Goal: Find contact information: Find contact information

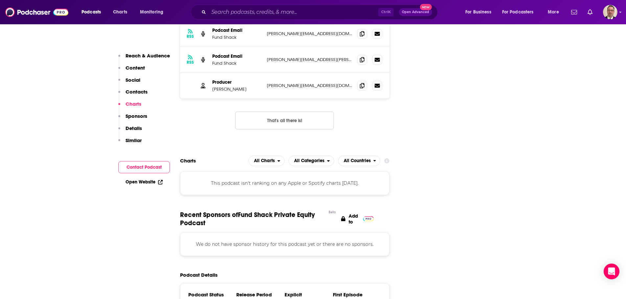
scroll to position [550, 0]
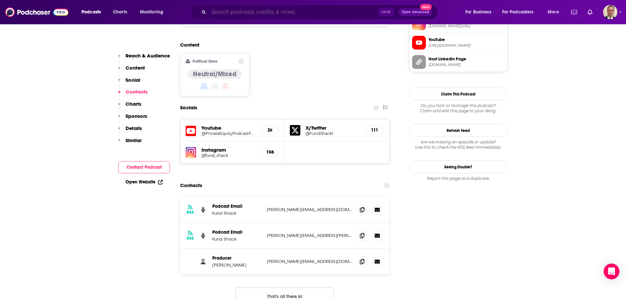
click at [249, 14] on input "Search podcasts, credits, & more..." at bounding box center [294, 12] width 170 height 11
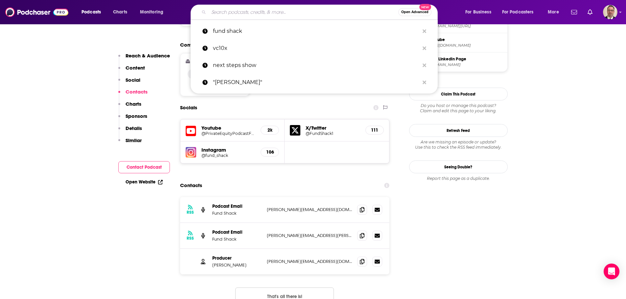
paste input "The Property Deep Dive"
type input "The Property Deep Dive"
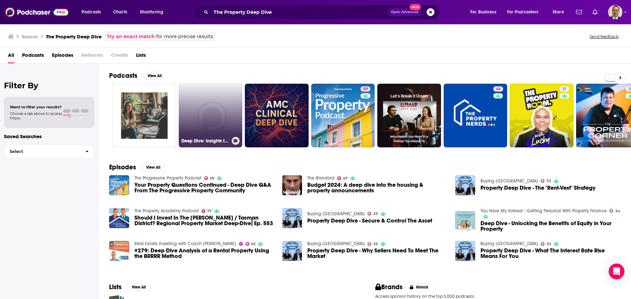
click at [217, 122] on link "Deep Dive: Insights from the Appraisal Frontline" at bounding box center [211, 116] width 64 height 64
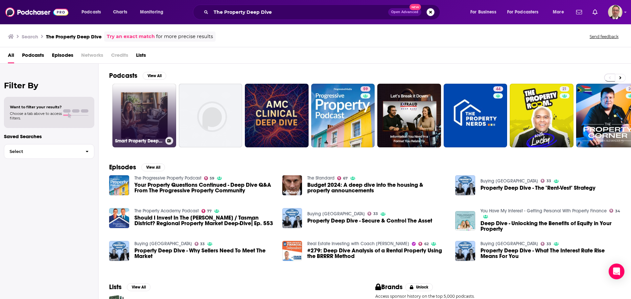
click at [144, 121] on link "Smart Property DeepDive" at bounding box center [144, 116] width 64 height 64
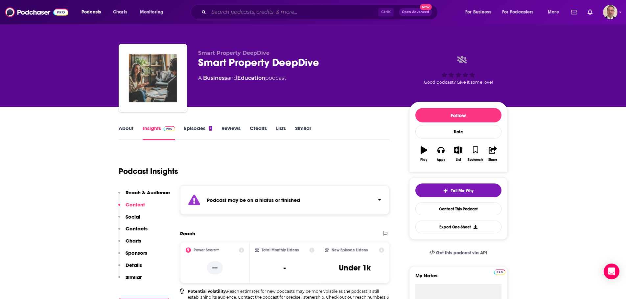
click at [239, 11] on input "Search podcasts, credits, & more..." at bounding box center [294, 12] width 170 height 11
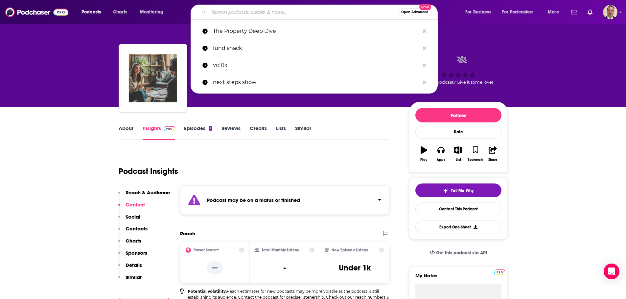
paste input "Street Smart Success"
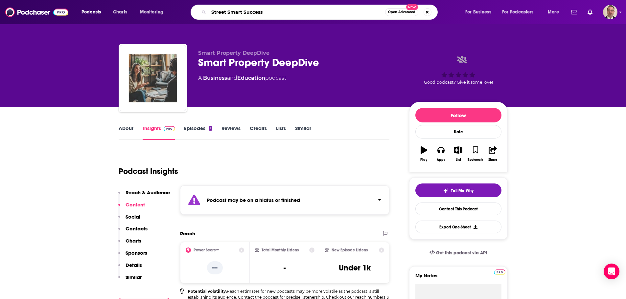
type input "Street Smart Success"
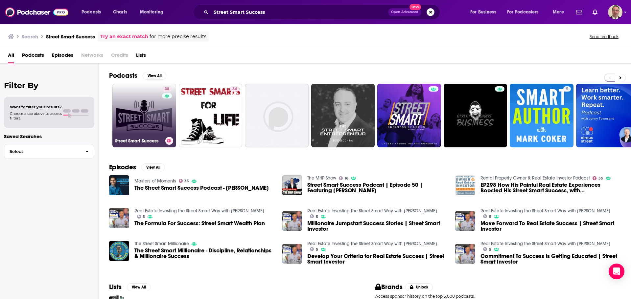
click at [140, 119] on link "38 Street Smart Success" at bounding box center [144, 116] width 64 height 64
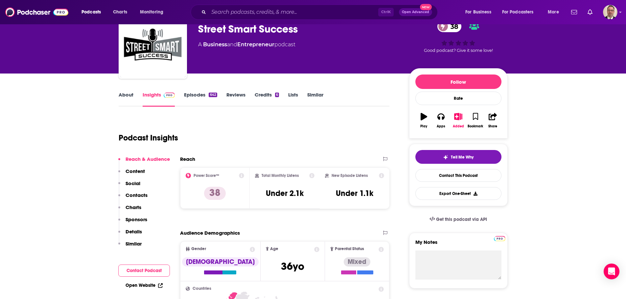
scroll to position [33, 0]
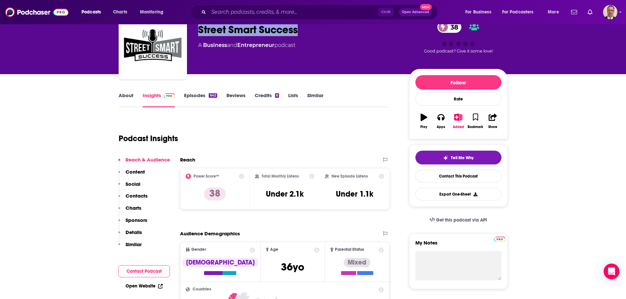
drag, startPoint x: 199, startPoint y: 31, endPoint x: 298, endPoint y: 30, distance: 98.6
click at [298, 30] on div "Street Smart Success 38" at bounding box center [298, 29] width 201 height 13
copy h2 "Street Smart Success"
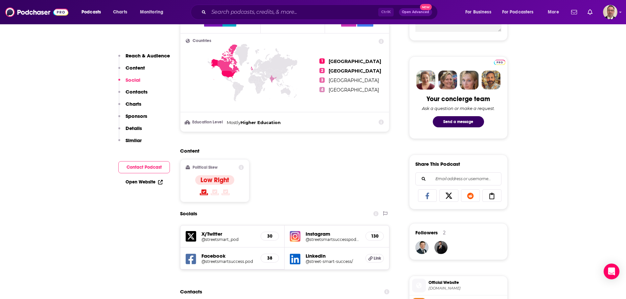
scroll to position [427, 0]
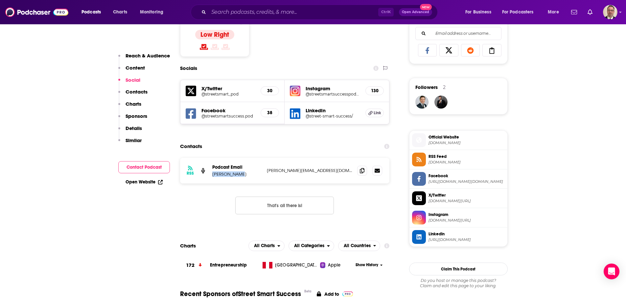
drag, startPoint x: 213, startPoint y: 174, endPoint x: 243, endPoint y: 174, distance: 29.6
click at [243, 174] on p "[PERSON_NAME]" at bounding box center [236, 175] width 49 height 6
copy p "[PERSON_NAME]"
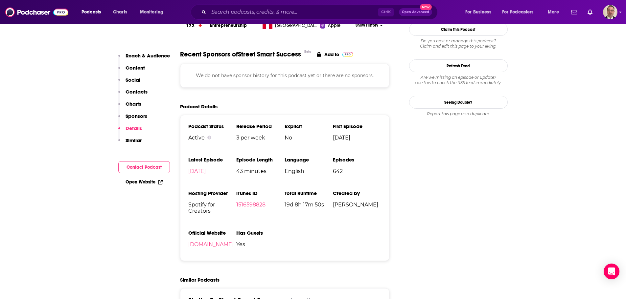
scroll to position [756, 0]
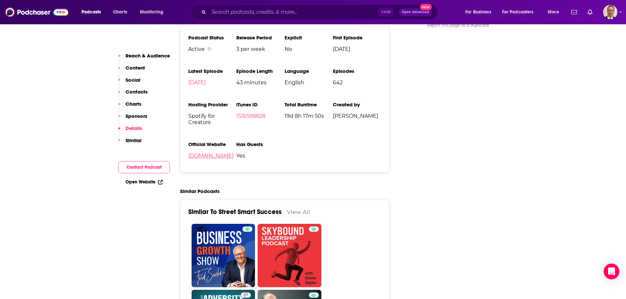
click at [213, 155] on link "[DOMAIN_NAME]" at bounding box center [210, 156] width 45 height 6
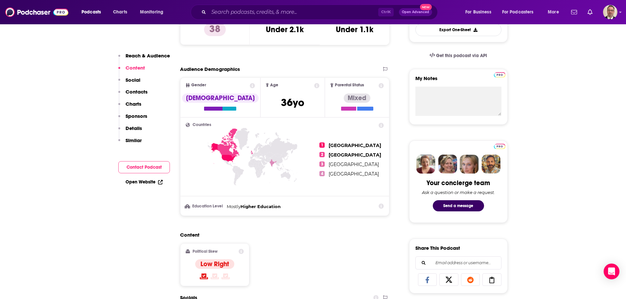
scroll to position [197, 0]
